Goal: Download file/media

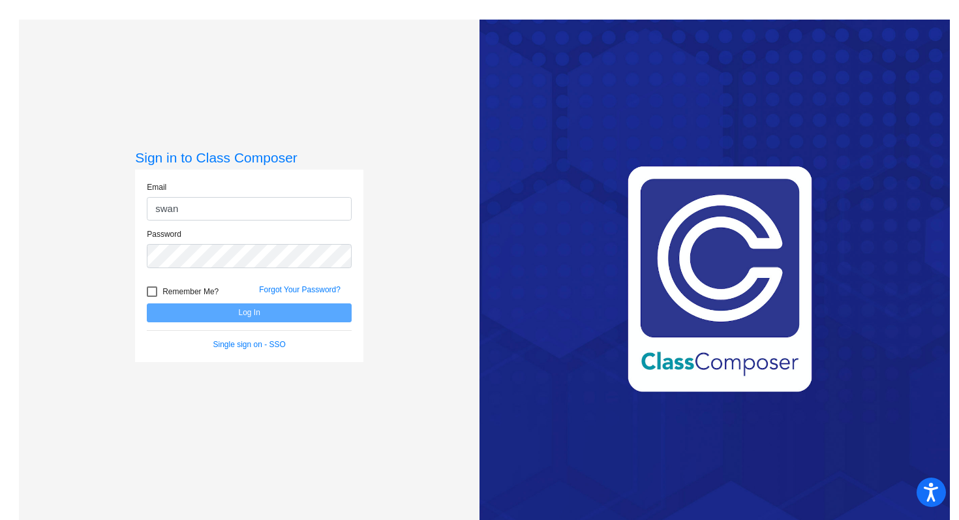
type input "[PERSON_NAME][EMAIL_ADDRESS][PERSON_NAME][DOMAIN_NAME]"
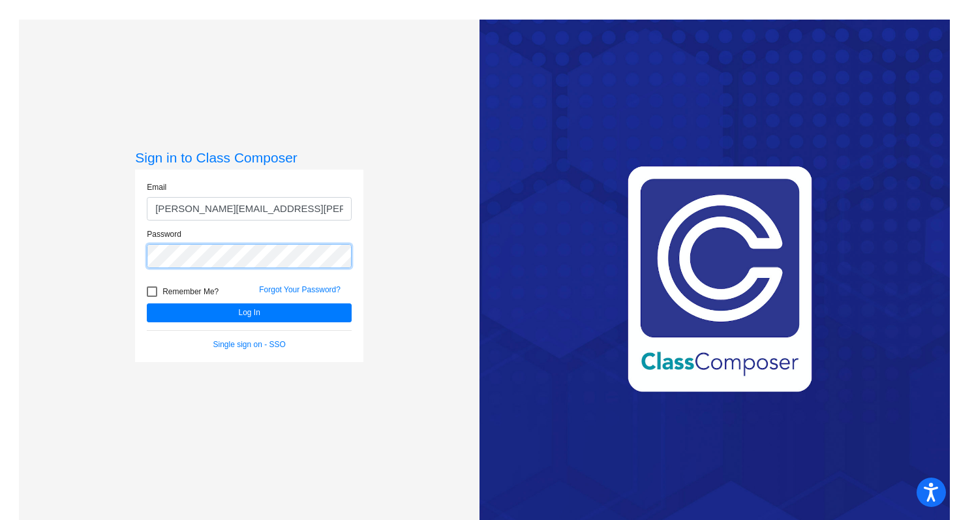
click at [147, 303] on button "Log In" at bounding box center [249, 312] width 205 height 19
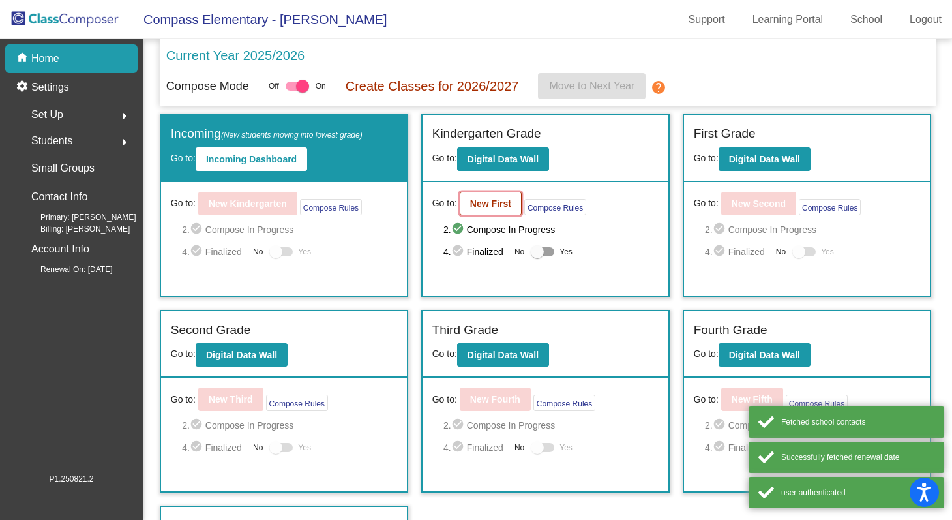
click at [472, 208] on b "New First" at bounding box center [490, 203] width 41 height 10
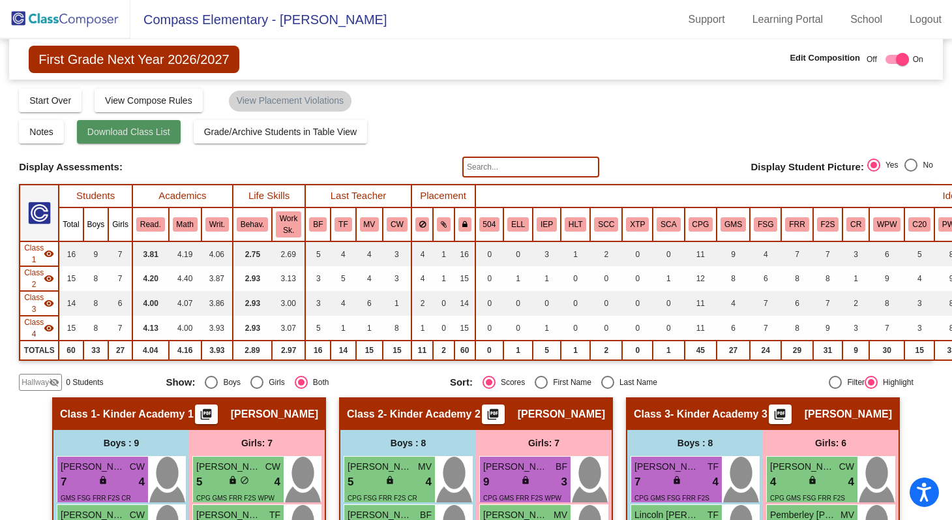
click at [158, 139] on button "Download Class List" at bounding box center [129, 131] width 104 height 23
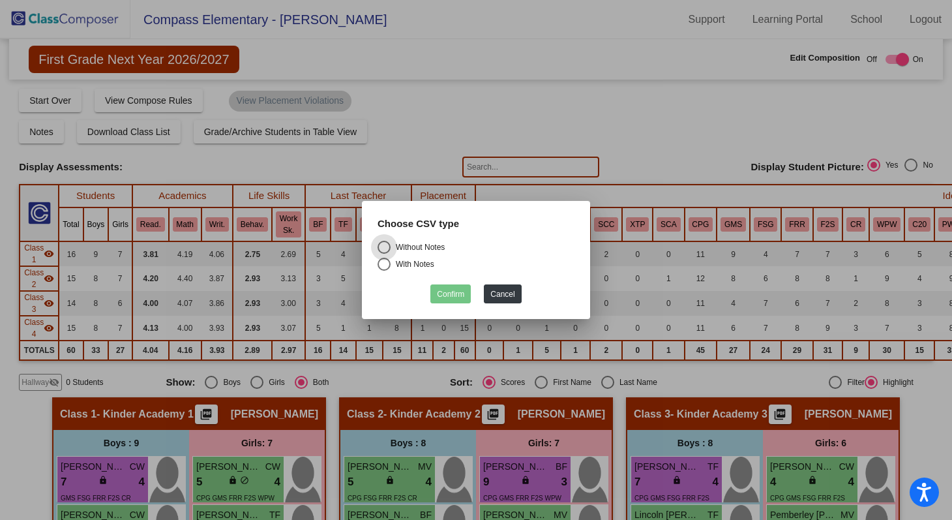
click at [415, 249] on div "Without Notes" at bounding box center [418, 247] width 54 height 12
click at [384, 254] on input "Without Notes" at bounding box center [384, 254] width 1 height 1
radio input "true"
click at [453, 297] on button "Confirm" at bounding box center [450, 293] width 40 height 19
